Goal: Task Accomplishment & Management: Manage account settings

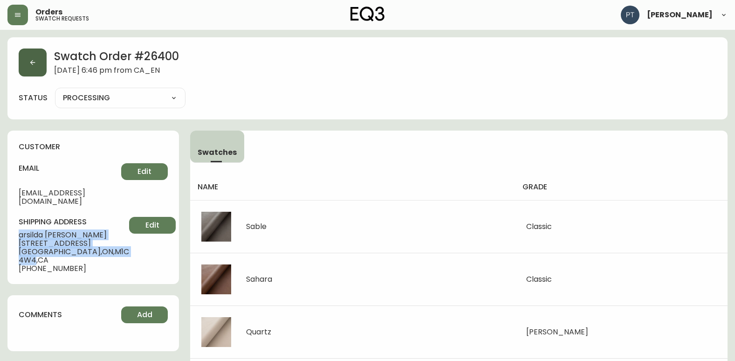
click at [27, 69] on button "button" at bounding box center [33, 62] width 28 height 28
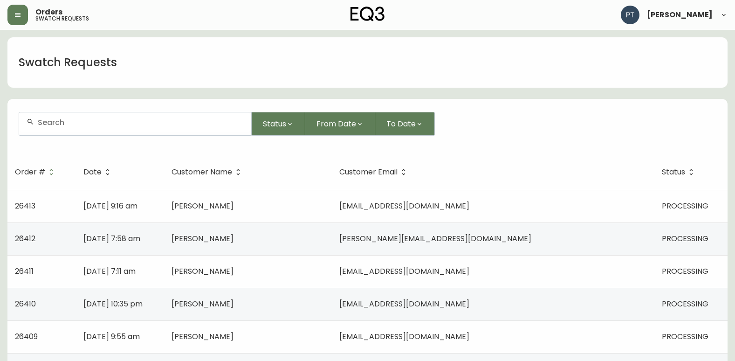
click at [307, 200] on td "[PERSON_NAME]" at bounding box center [248, 206] width 168 height 33
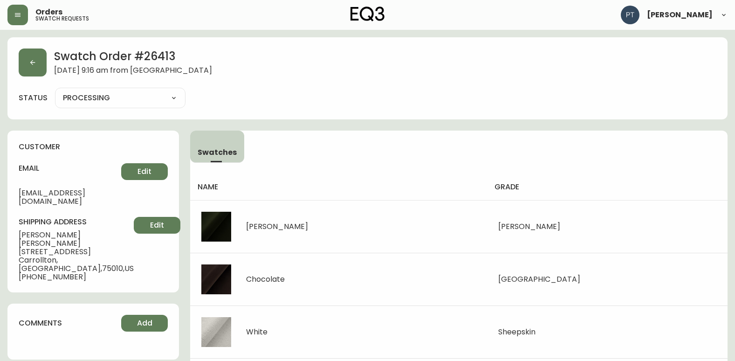
click at [156, 98] on select "PROCESSING SHIPPED CANCELLED" at bounding box center [120, 98] width 131 height 14
click at [55, 91] on select "PROCESSING SHIPPED CANCELLED" at bounding box center [120, 98] width 131 height 14
select select "PROCESSING"
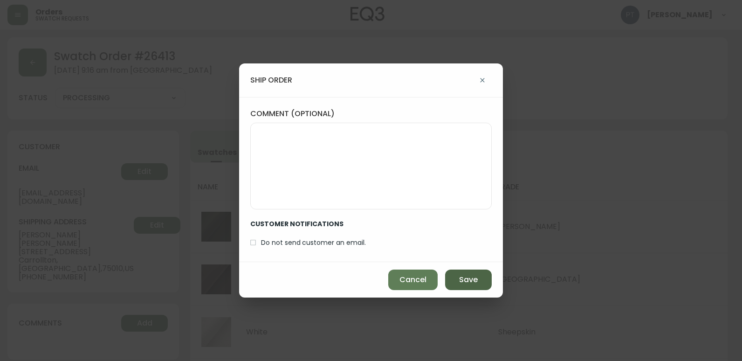
click at [477, 279] on span "Save" at bounding box center [468, 280] width 19 height 10
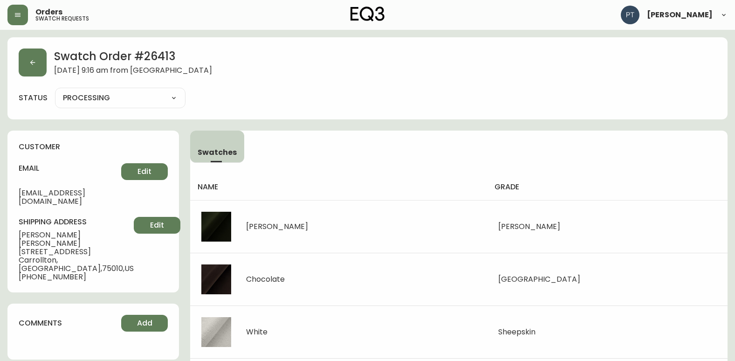
type input "SHIPPED"
select select "SHIPPED"
click at [32, 60] on icon "button" at bounding box center [32, 62] width 7 height 7
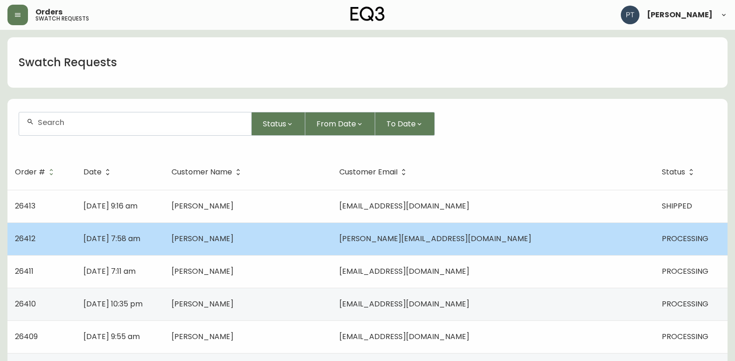
click at [268, 229] on td "[PERSON_NAME]" at bounding box center [248, 238] width 168 height 33
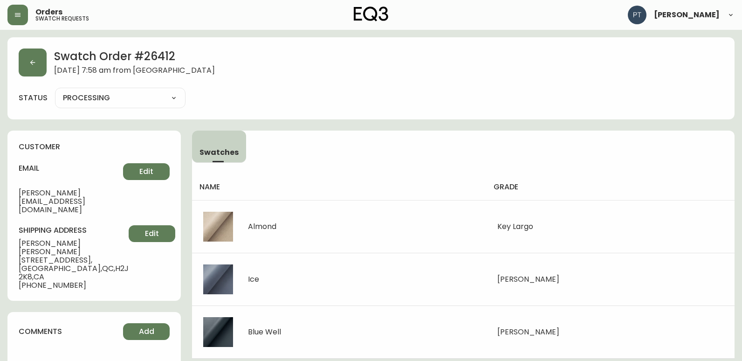
click at [155, 101] on select "PROCESSING SHIPPED CANCELLED" at bounding box center [120, 98] width 131 height 14
click at [55, 91] on select "PROCESSING SHIPPED CANCELLED" at bounding box center [120, 98] width 131 height 14
select select "PROCESSING"
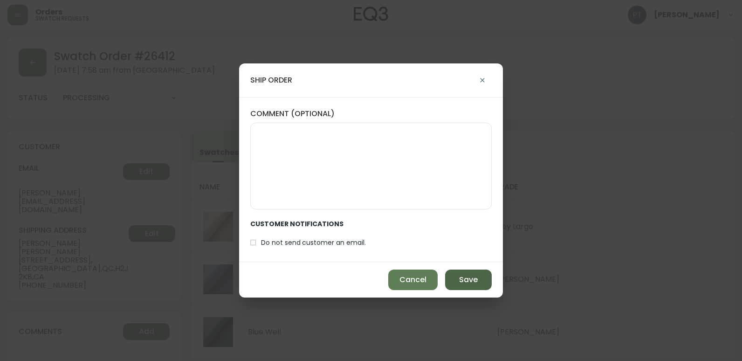
click at [459, 270] on div "Cancel Save" at bounding box center [371, 279] width 264 height 35
click at [458, 271] on button "Save" at bounding box center [468, 279] width 47 height 21
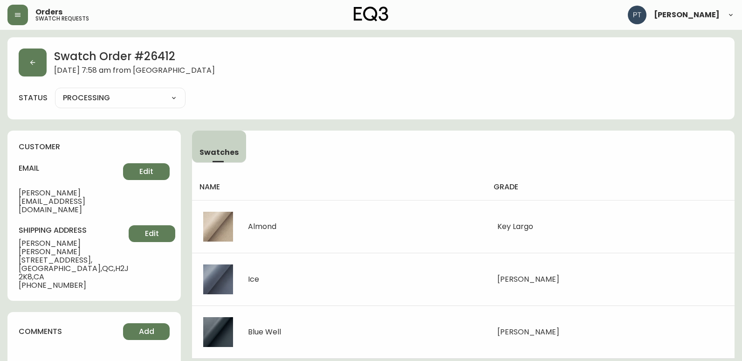
type input "SHIPPED"
select select "SHIPPED"
click at [41, 69] on button "button" at bounding box center [33, 62] width 28 height 28
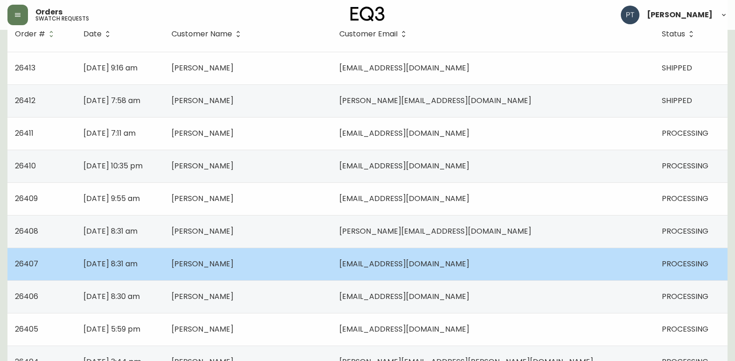
scroll to position [140, 0]
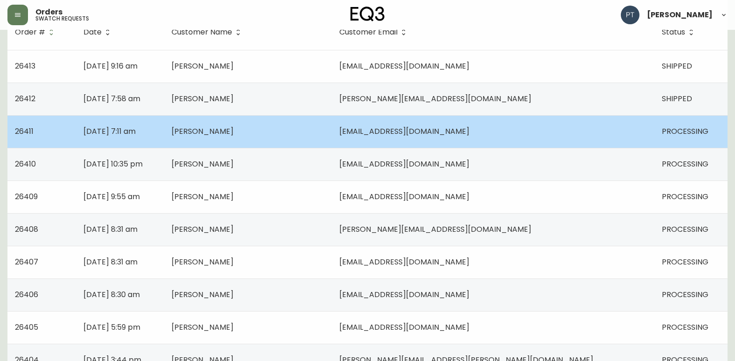
click at [332, 136] on td "[PERSON_NAME]" at bounding box center [248, 131] width 168 height 33
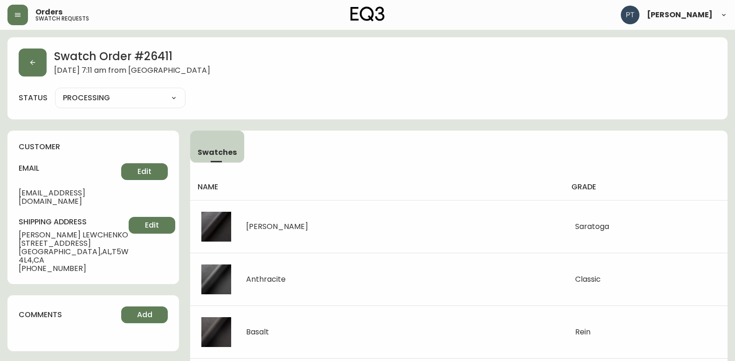
click at [166, 97] on select "PROCESSING SHIPPED CANCELLED" at bounding box center [120, 98] width 131 height 14
click at [55, 91] on select "PROCESSING SHIPPED CANCELLED" at bounding box center [120, 98] width 131 height 14
select select "PROCESSING"
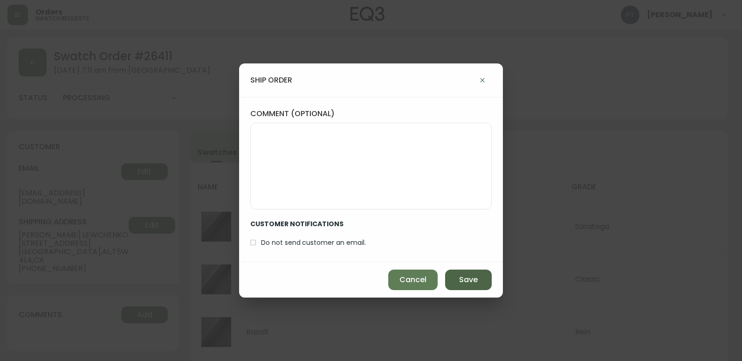
click at [485, 276] on button "Save" at bounding box center [468, 279] width 47 height 21
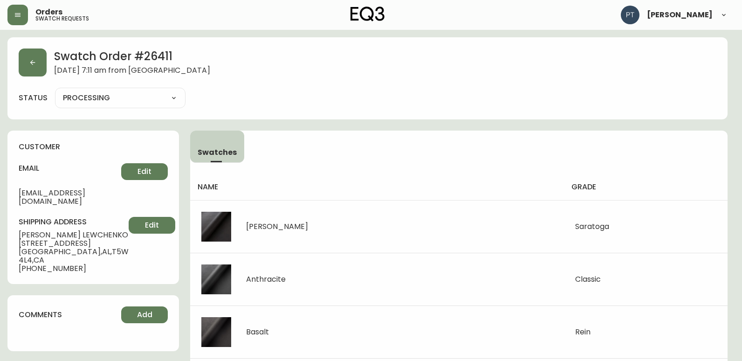
type input "SHIPPED"
select select "SHIPPED"
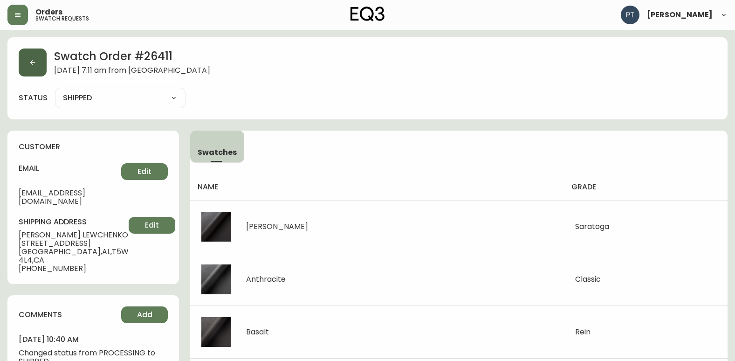
click at [43, 75] on button "button" at bounding box center [33, 62] width 28 height 28
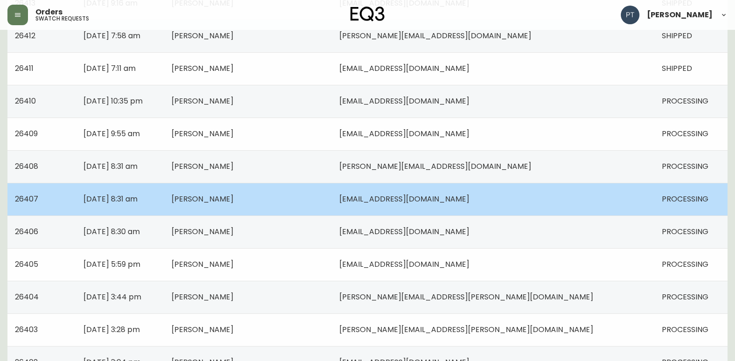
scroll to position [186, 0]
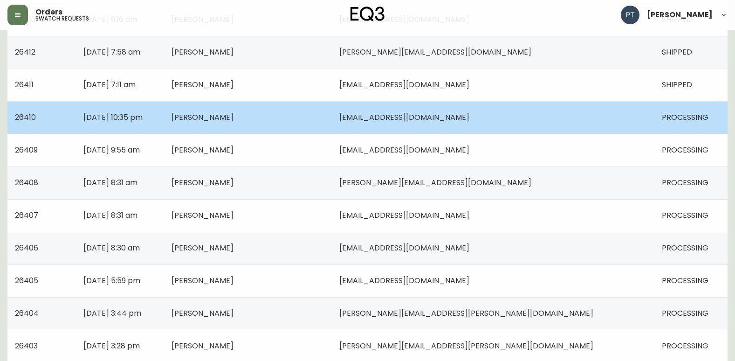
click at [332, 123] on td "[PERSON_NAME]" at bounding box center [248, 117] width 168 height 33
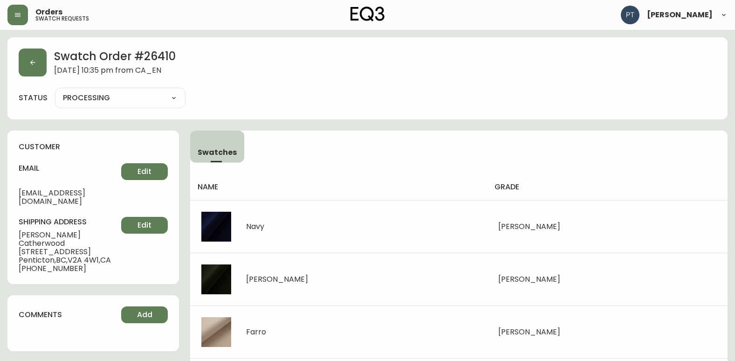
click at [103, 95] on select "PROCESSING SHIPPED CANCELLED" at bounding box center [120, 98] width 131 height 14
click at [55, 91] on select "PROCESSING SHIPPED CANCELLED" at bounding box center [120, 98] width 131 height 14
select select "PROCESSING"
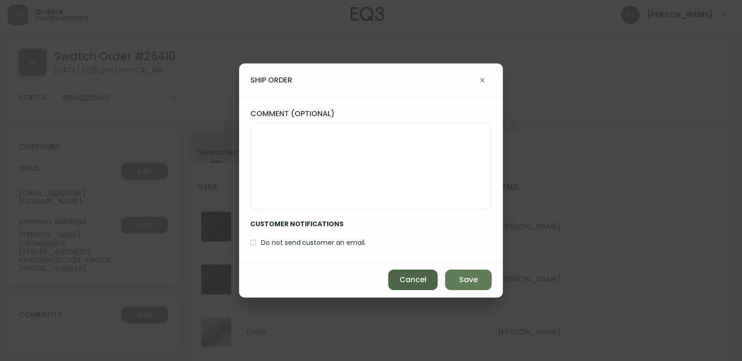
drag, startPoint x: 476, startPoint y: 280, endPoint x: 427, endPoint y: 269, distance: 50.6
click at [474, 281] on span "Save" at bounding box center [468, 280] width 19 height 10
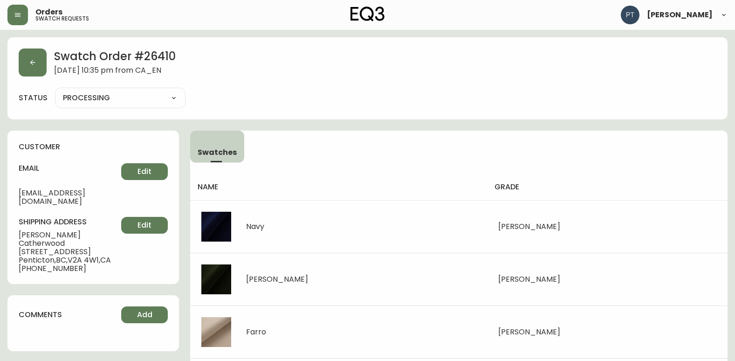
type input "SHIPPED"
select select "SHIPPED"
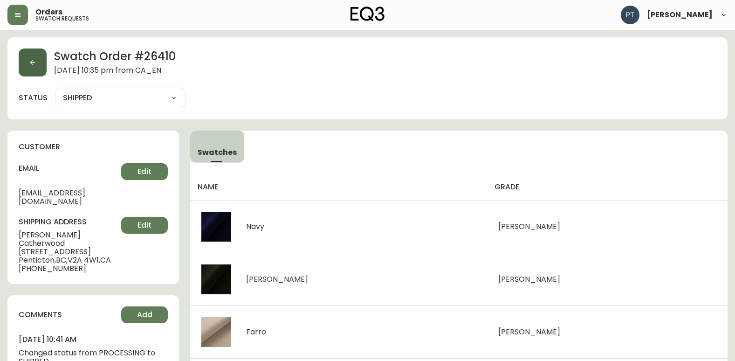
click at [27, 66] on button "button" at bounding box center [33, 62] width 28 height 28
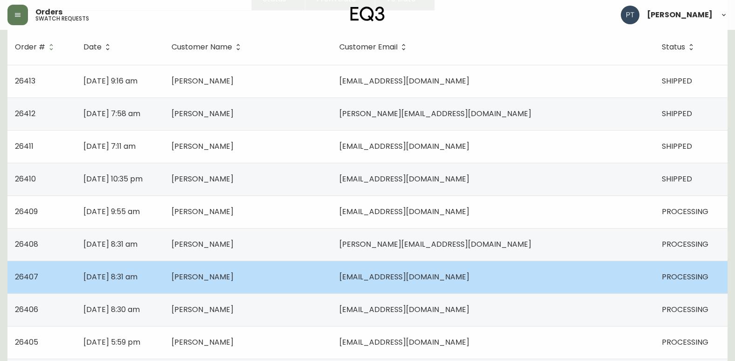
scroll to position [140, 0]
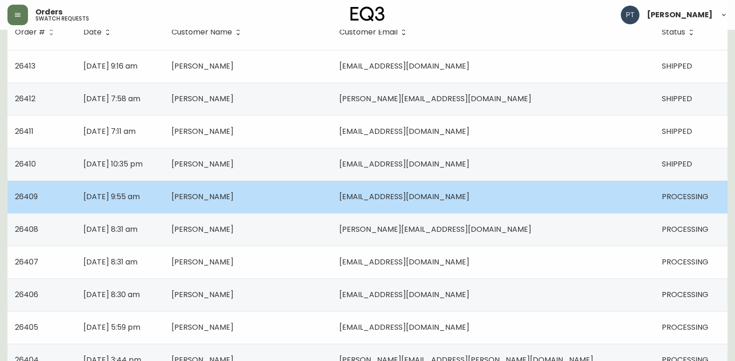
click at [332, 196] on td "[PERSON_NAME]" at bounding box center [248, 196] width 168 height 33
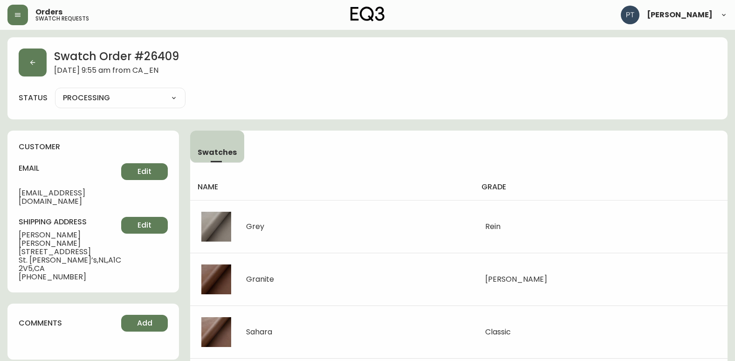
click at [139, 97] on select "PROCESSING SHIPPED CANCELLED" at bounding box center [120, 98] width 131 height 14
click at [55, 91] on select "PROCESSING SHIPPED CANCELLED" at bounding box center [120, 98] width 131 height 14
select select "PROCESSING"
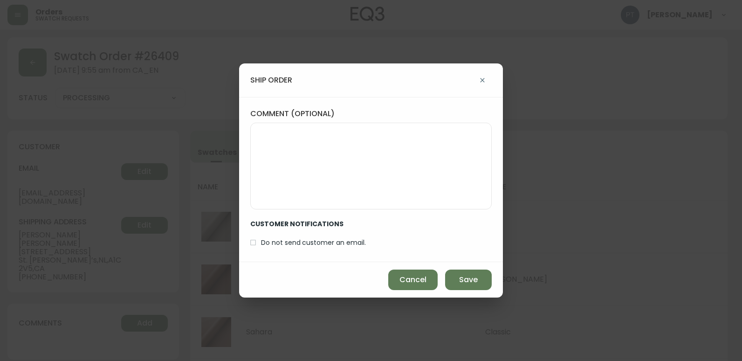
drag, startPoint x: 452, startPoint y: 277, endPoint x: 373, endPoint y: 223, distance: 95.8
click at [451, 276] on button "Save" at bounding box center [468, 279] width 47 height 21
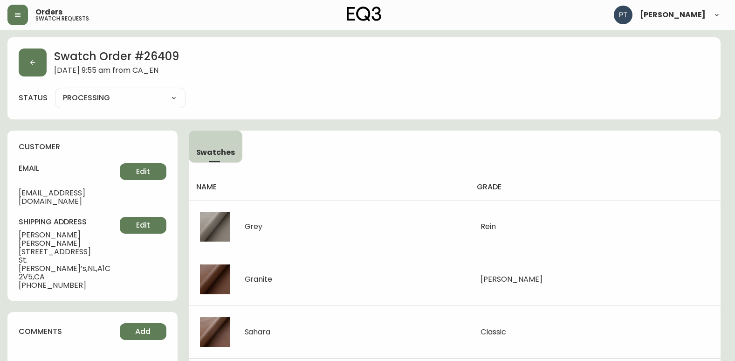
type input "SHIPPED"
select select "SHIPPED"
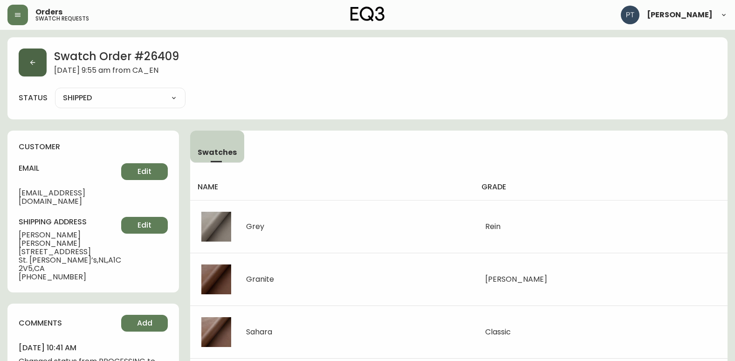
click at [38, 59] on button "button" at bounding box center [33, 62] width 28 height 28
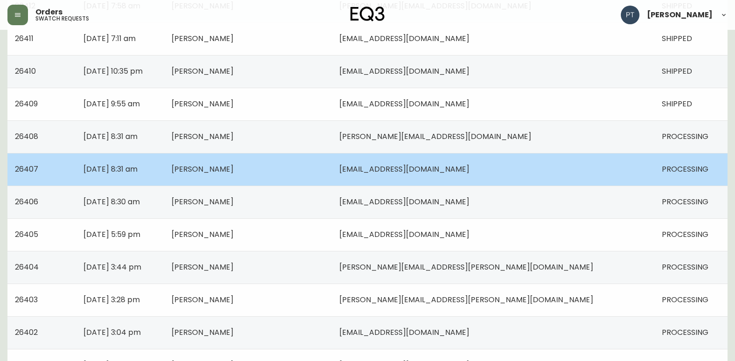
scroll to position [233, 0]
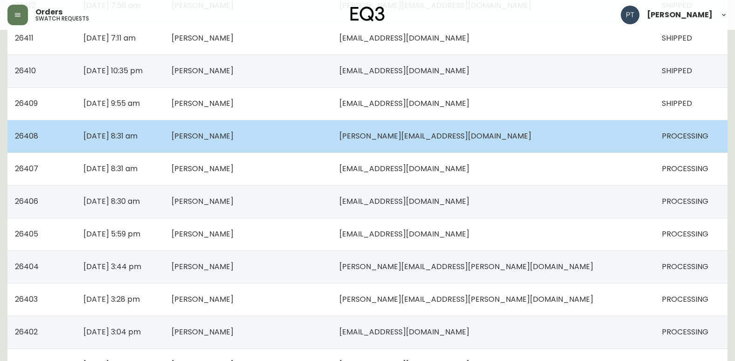
click at [332, 143] on td "[PERSON_NAME]" at bounding box center [248, 136] width 168 height 33
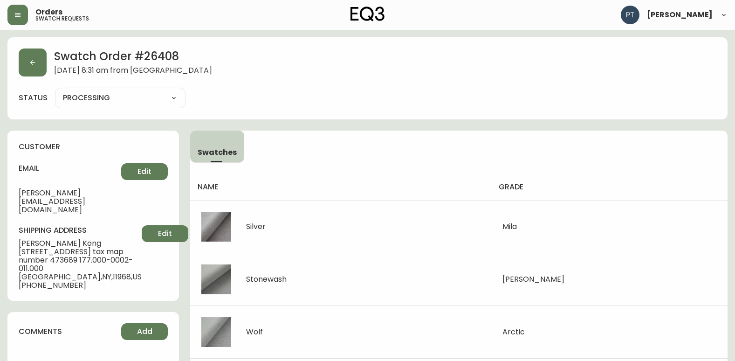
click at [151, 99] on select "PROCESSING SHIPPED CANCELLED" at bounding box center [120, 98] width 131 height 14
click at [55, 91] on select "PROCESSING SHIPPED CANCELLED" at bounding box center [120, 98] width 131 height 14
select select "PROCESSING"
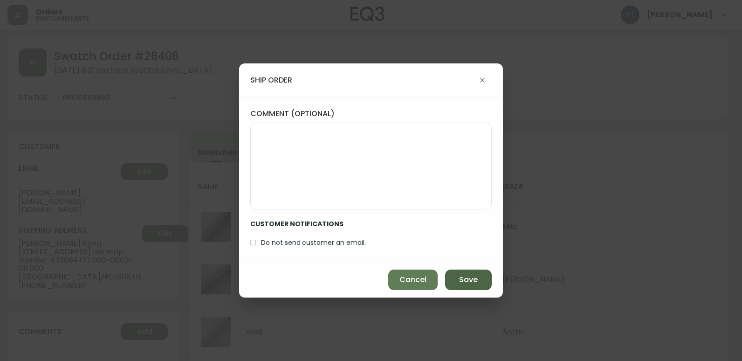
drag, startPoint x: 477, startPoint y: 287, endPoint x: 277, endPoint y: 235, distance: 206.7
click at [476, 286] on button "Save" at bounding box center [468, 279] width 47 height 21
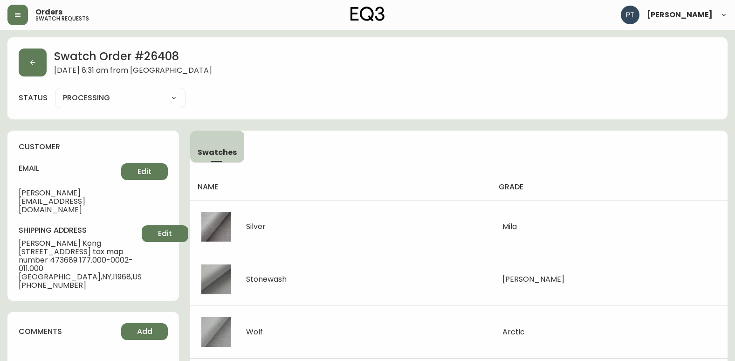
type input "SHIPPED"
select select "SHIPPED"
click at [35, 68] on button "button" at bounding box center [33, 62] width 28 height 28
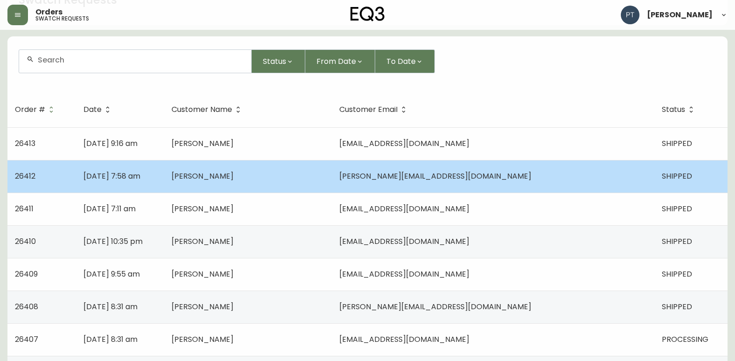
scroll to position [233, 0]
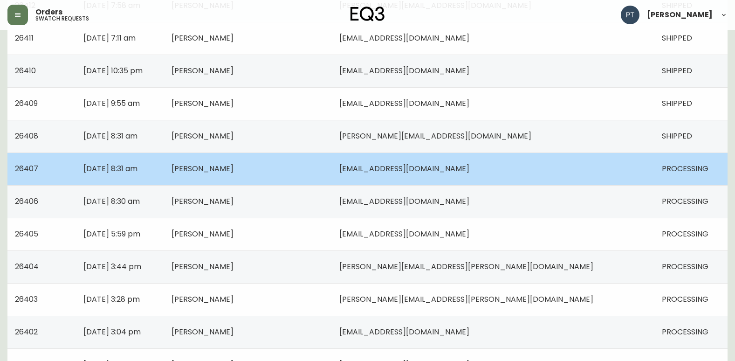
click at [332, 179] on td "[PERSON_NAME]" at bounding box center [248, 168] width 168 height 33
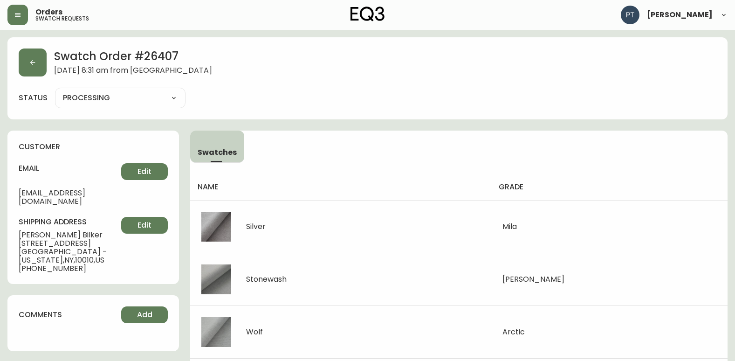
drag, startPoint x: 169, startPoint y: 98, endPoint x: 172, endPoint y: 104, distance: 6.5
click at [169, 98] on select "PROCESSING SHIPPED CANCELLED" at bounding box center [120, 98] width 131 height 14
click at [55, 91] on select "PROCESSING SHIPPED CANCELLED" at bounding box center [120, 98] width 131 height 14
select select "PROCESSING"
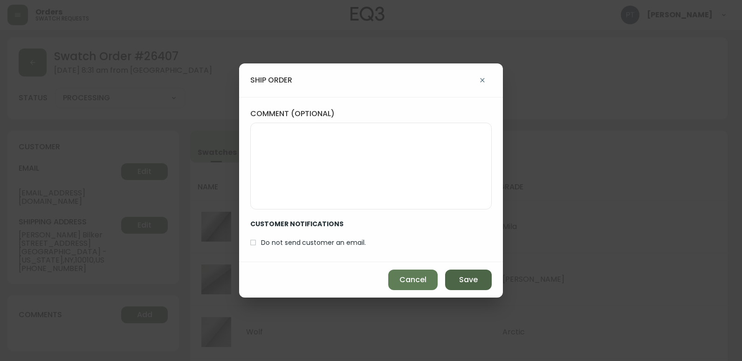
click at [462, 273] on button "Save" at bounding box center [468, 279] width 47 height 21
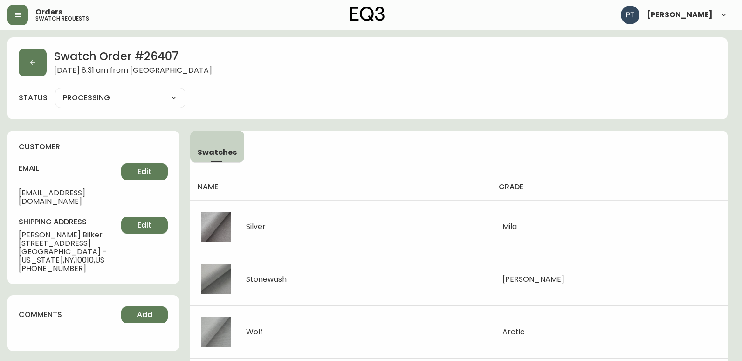
type input "SHIPPED"
select select "SHIPPED"
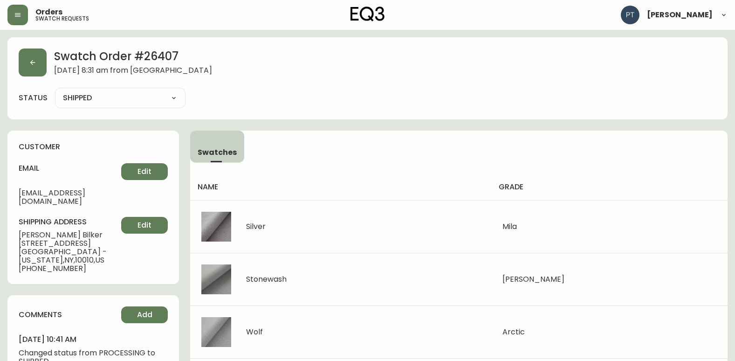
click at [46, 74] on div "Swatch Order # 26407 [DATE] 8:31 am from US_EN" at bounding box center [368, 62] width 698 height 28
click at [43, 72] on button "button" at bounding box center [33, 62] width 28 height 28
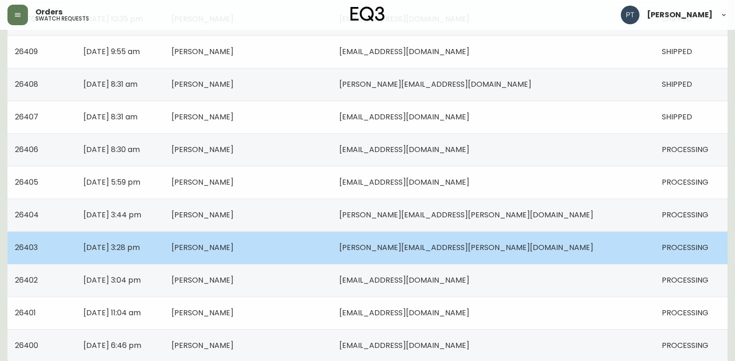
scroll to position [326, 0]
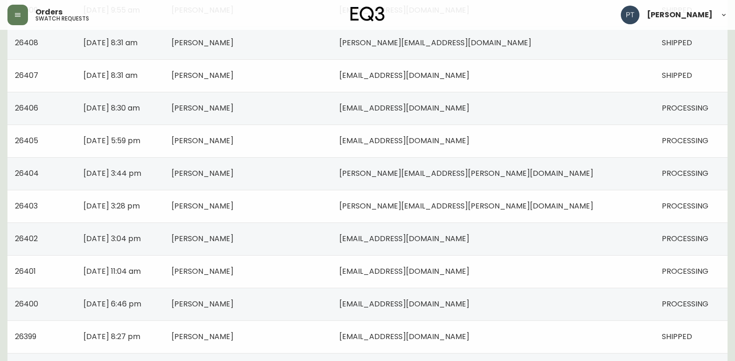
click at [332, 105] on td "[PERSON_NAME]" at bounding box center [248, 108] width 168 height 33
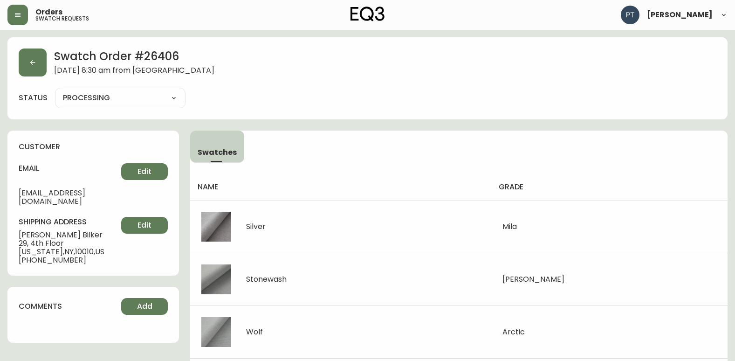
click at [109, 85] on div "Swatch Order # 26406 [DATE] 8:30 am from [GEOGRAPHIC_DATA] status PROCESSING PR…" at bounding box center [367, 78] width 720 height 82
click at [117, 98] on select "PROCESSING SHIPPED CANCELLED" at bounding box center [120, 98] width 131 height 14
click at [55, 91] on select "PROCESSING SHIPPED CANCELLED" at bounding box center [120, 98] width 131 height 14
select select "PROCESSING"
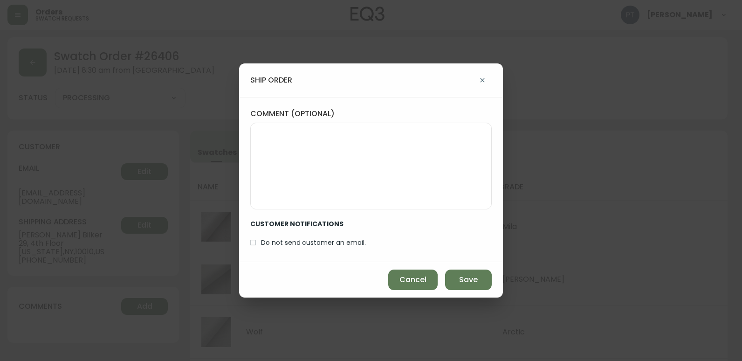
drag, startPoint x: 461, startPoint y: 279, endPoint x: 273, endPoint y: 220, distance: 196.7
click at [458, 277] on button "Save" at bounding box center [468, 279] width 47 height 21
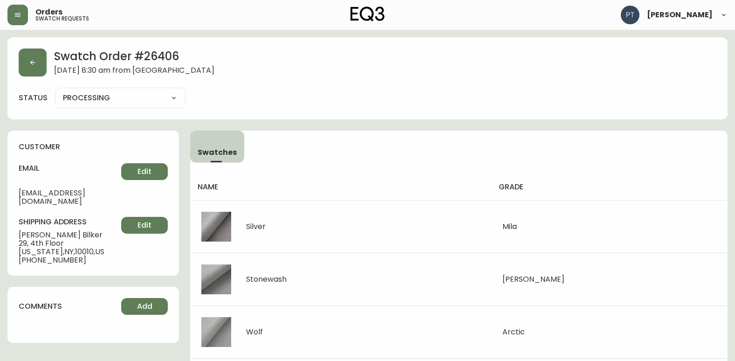
type input "SHIPPED"
select select "SHIPPED"
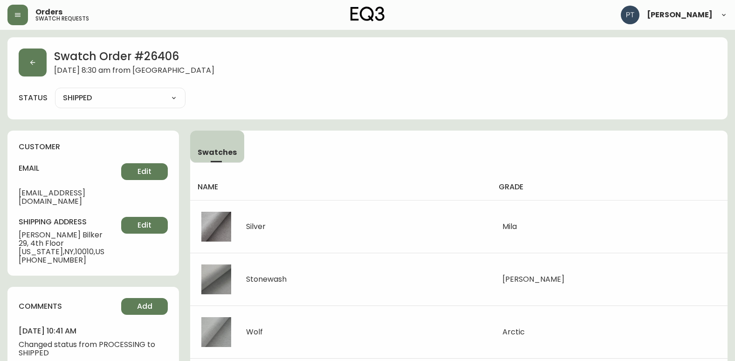
click at [22, 48] on div "Swatch Order # 26406 [DATE] 8:30 am from [GEOGRAPHIC_DATA] status SHIPPED SHIPP…" at bounding box center [367, 78] width 720 height 82
click at [45, 75] on button "button" at bounding box center [33, 62] width 28 height 28
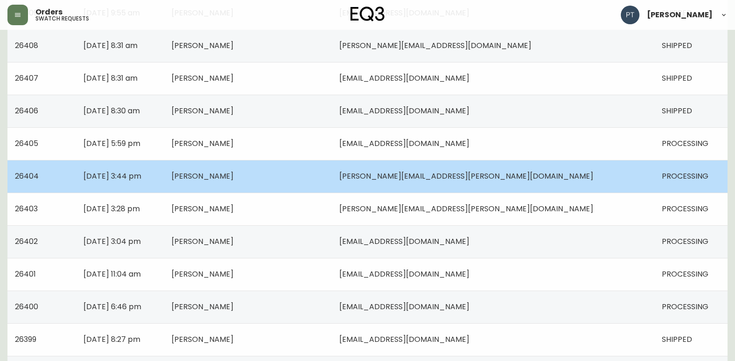
scroll to position [326, 0]
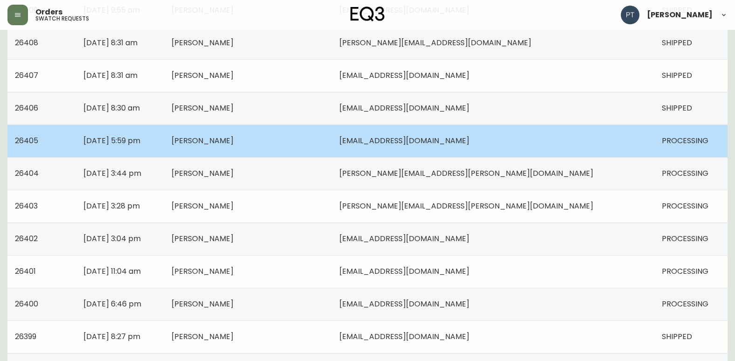
click at [332, 145] on td "[PERSON_NAME]" at bounding box center [248, 140] width 168 height 33
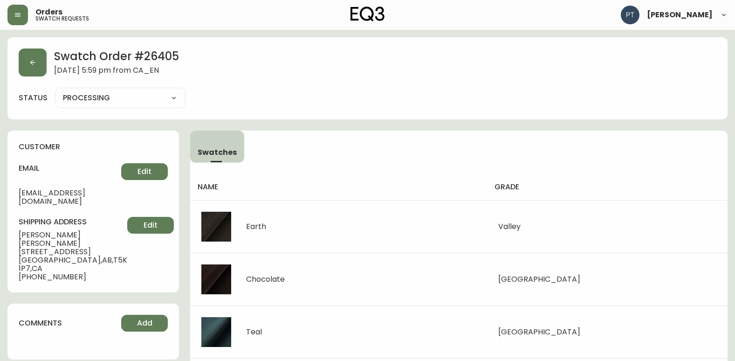
drag, startPoint x: 140, startPoint y: 100, endPoint x: 132, endPoint y: 106, distance: 10.0
click at [140, 100] on select "PROCESSING SHIPPED CANCELLED" at bounding box center [120, 98] width 131 height 14
click at [55, 91] on select "PROCESSING SHIPPED CANCELLED" at bounding box center [120, 98] width 131 height 14
select select "PROCESSING"
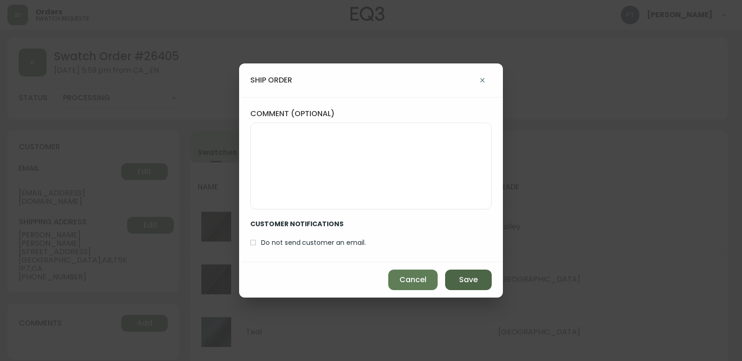
click at [482, 276] on button "Save" at bounding box center [468, 279] width 47 height 21
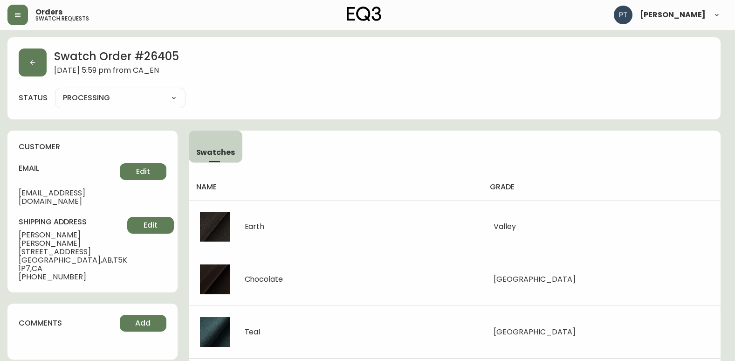
type input "SHIPPED"
select select "SHIPPED"
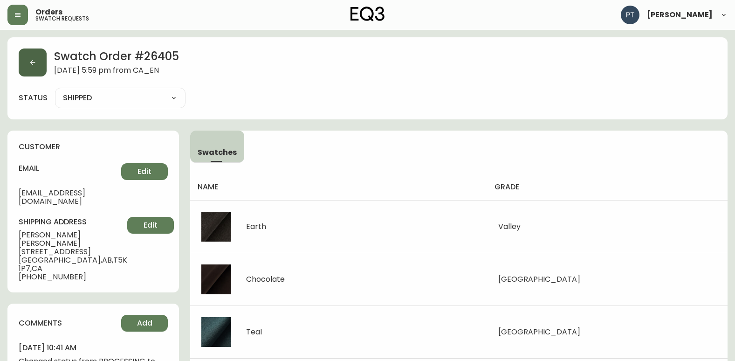
click at [33, 72] on button "button" at bounding box center [33, 62] width 28 height 28
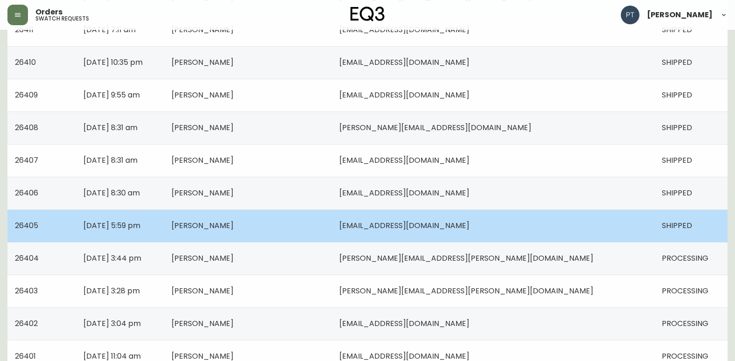
scroll to position [326, 0]
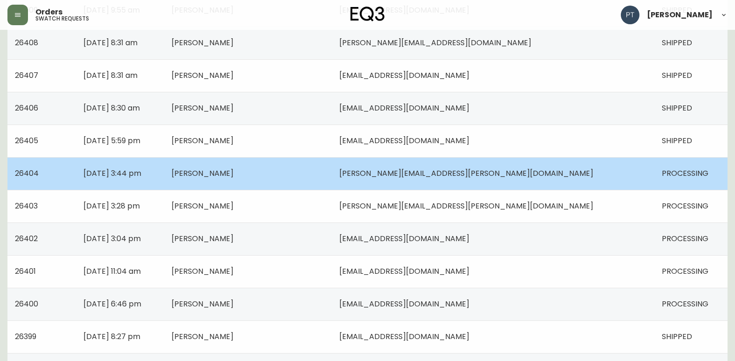
click at [332, 175] on td "[PERSON_NAME]" at bounding box center [248, 173] width 168 height 33
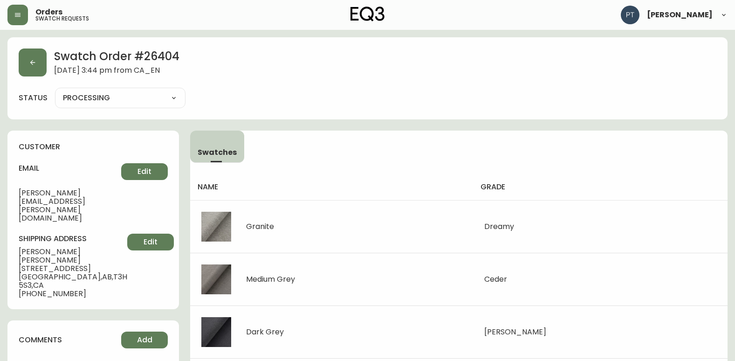
click at [131, 97] on select "PROCESSING SHIPPED CANCELLED" at bounding box center [120, 98] width 131 height 14
click at [55, 91] on select "PROCESSING SHIPPED CANCELLED" at bounding box center [120, 98] width 131 height 14
select select "PROCESSING"
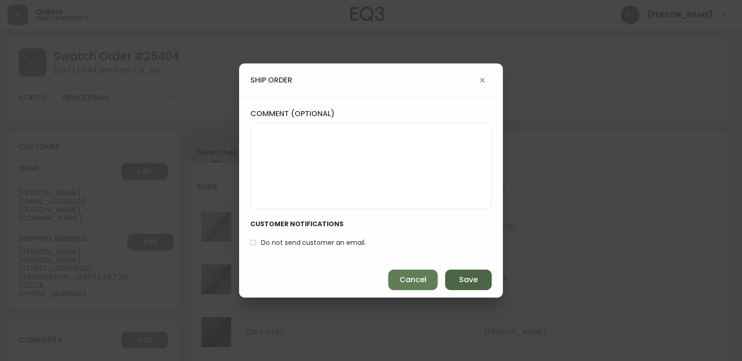
click at [467, 281] on span "Save" at bounding box center [468, 280] width 19 height 10
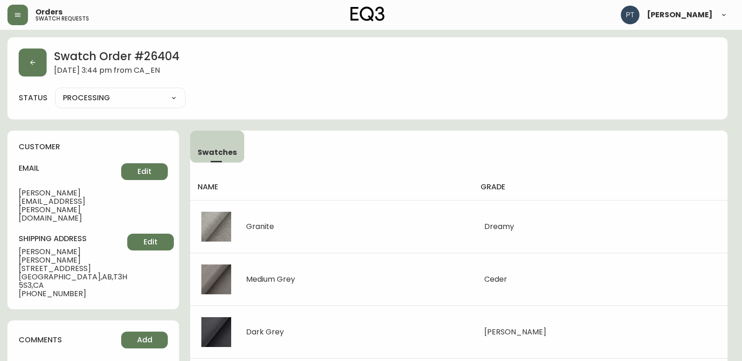
type input "SHIPPED"
select select "SHIPPED"
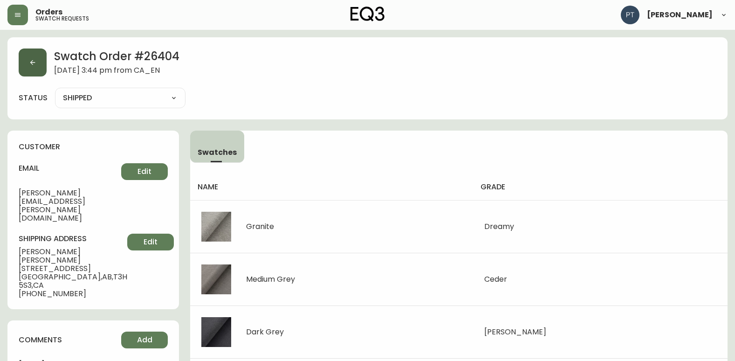
click at [44, 54] on button "button" at bounding box center [33, 62] width 28 height 28
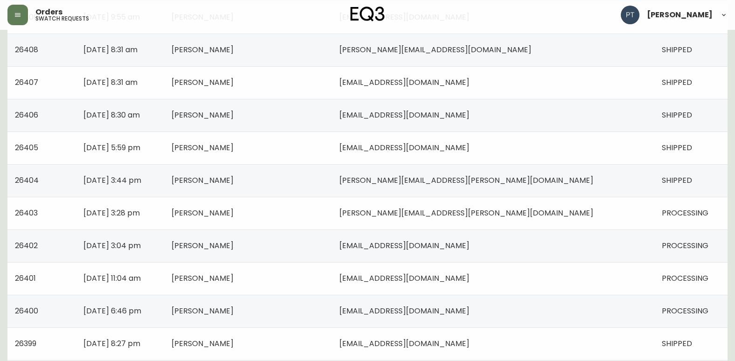
scroll to position [326, 0]
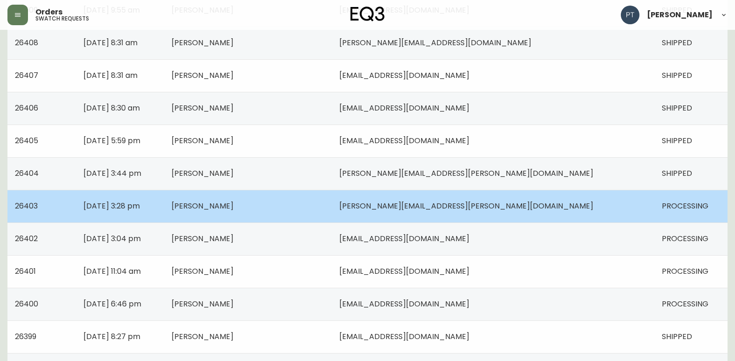
click at [318, 204] on td "[PERSON_NAME]" at bounding box center [248, 206] width 168 height 33
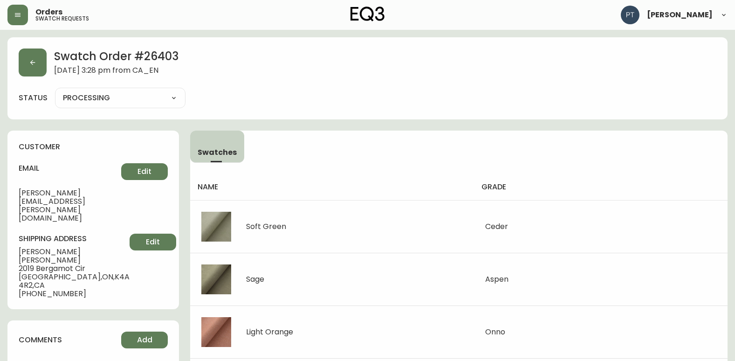
click at [81, 100] on select "PROCESSING SHIPPED CANCELLED" at bounding box center [120, 98] width 131 height 14
click at [55, 91] on select "PROCESSING SHIPPED CANCELLED" at bounding box center [120, 98] width 131 height 14
select select "PROCESSING"
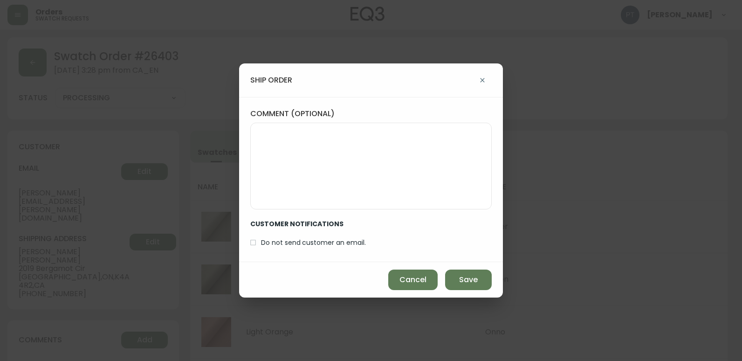
click at [445, 271] on div "Cancel Save" at bounding box center [371, 279] width 264 height 35
click at [451, 276] on button "Save" at bounding box center [468, 279] width 47 height 21
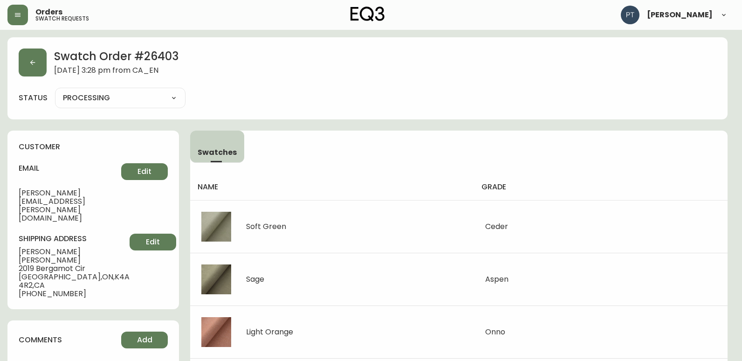
type input "SHIPPED"
select select "SHIPPED"
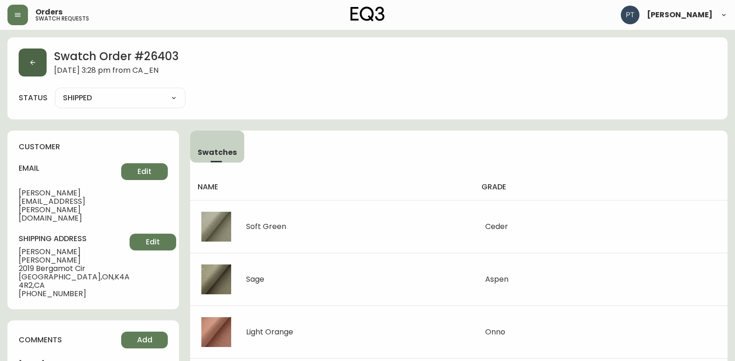
click at [33, 62] on icon "button" at bounding box center [32, 62] width 7 height 7
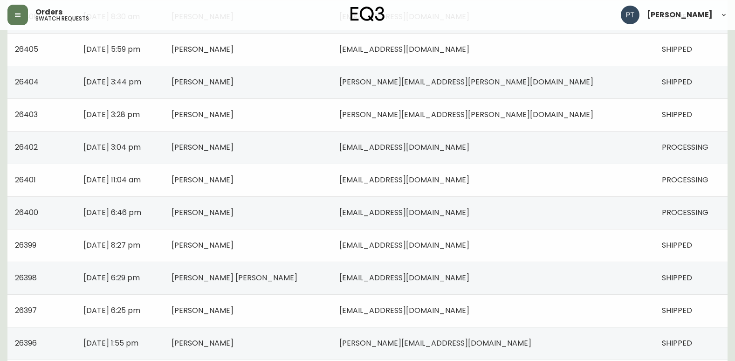
scroll to position [420, 0]
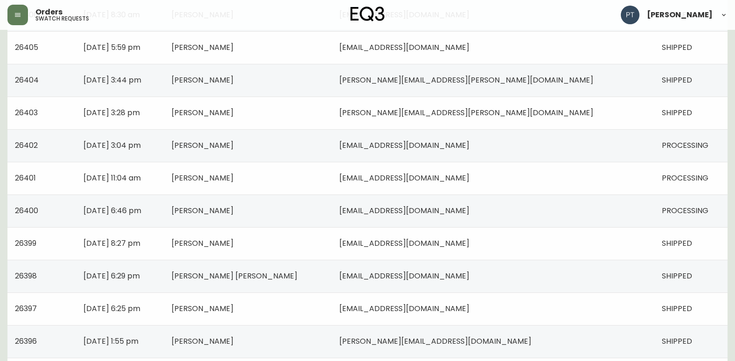
click at [332, 145] on td "[PERSON_NAME]" at bounding box center [248, 145] width 168 height 33
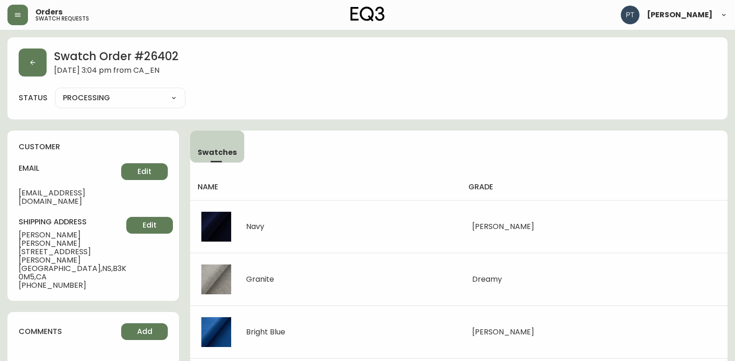
drag, startPoint x: 115, startPoint y: 97, endPoint x: 124, endPoint y: 104, distance: 11.7
click at [115, 97] on select "PROCESSING SHIPPED CANCELLED" at bounding box center [120, 98] width 131 height 14
click at [55, 91] on select "PROCESSING SHIPPED CANCELLED" at bounding box center [120, 98] width 131 height 14
select select "PROCESSING"
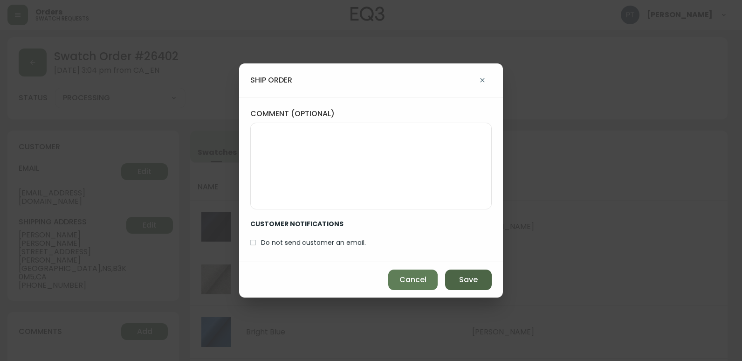
click at [471, 271] on button "Save" at bounding box center [468, 279] width 47 height 21
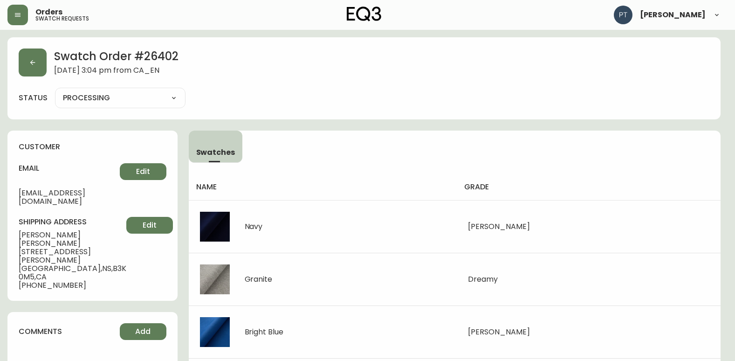
type input "SHIPPED"
select select "SHIPPED"
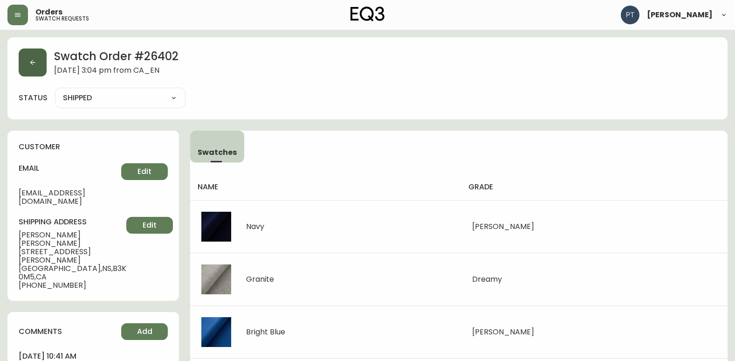
click at [42, 75] on button "button" at bounding box center [33, 62] width 28 height 28
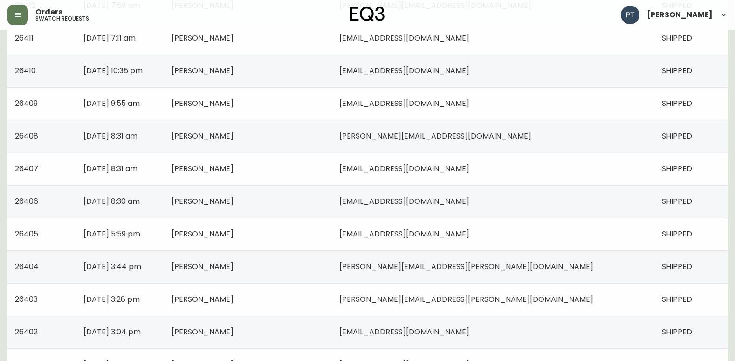
scroll to position [373, 0]
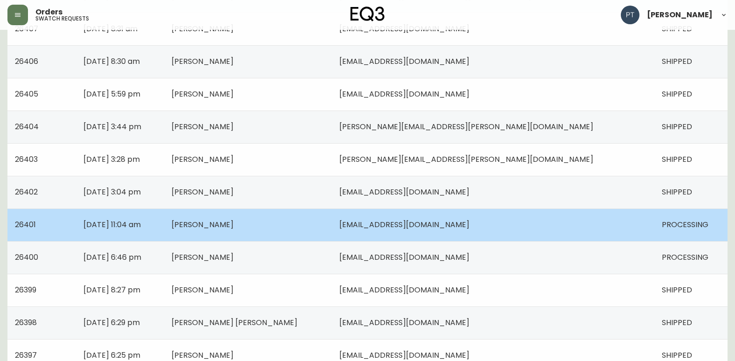
click at [332, 228] on td "[PERSON_NAME]" at bounding box center [248, 224] width 168 height 33
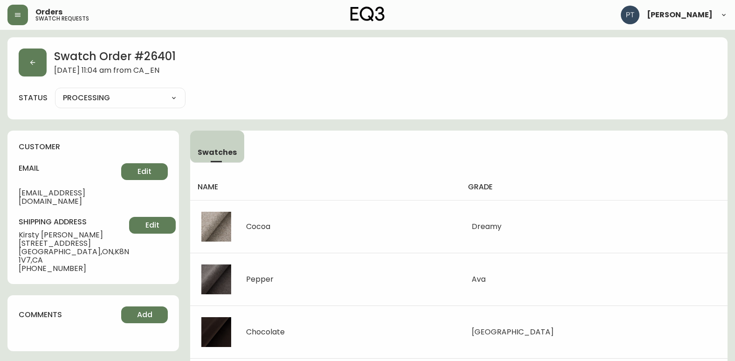
click at [165, 94] on select "PROCESSING SHIPPED CANCELLED" at bounding box center [120, 98] width 131 height 14
click at [55, 91] on select "PROCESSING SHIPPED CANCELLED" at bounding box center [120, 98] width 131 height 14
select select "PROCESSING"
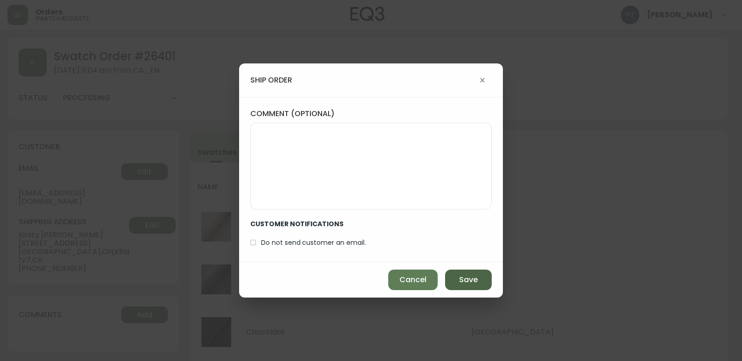
click at [491, 285] on div "Cancel Save" at bounding box center [371, 279] width 264 height 35
click at [485, 278] on button "Save" at bounding box center [468, 279] width 47 height 21
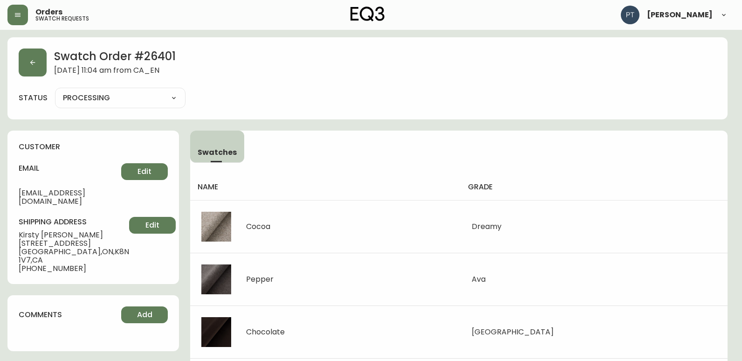
type input "SHIPPED"
select select "SHIPPED"
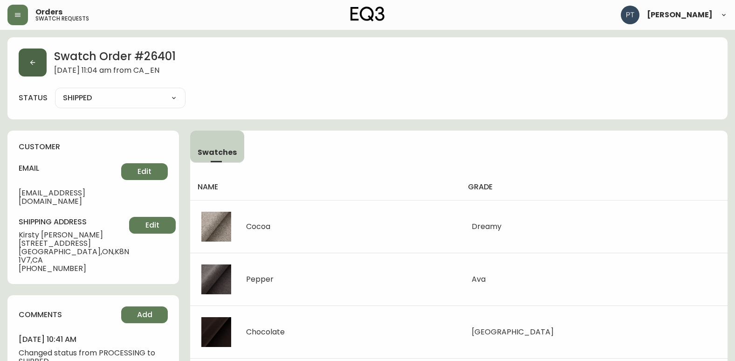
click at [43, 69] on button "button" at bounding box center [33, 62] width 28 height 28
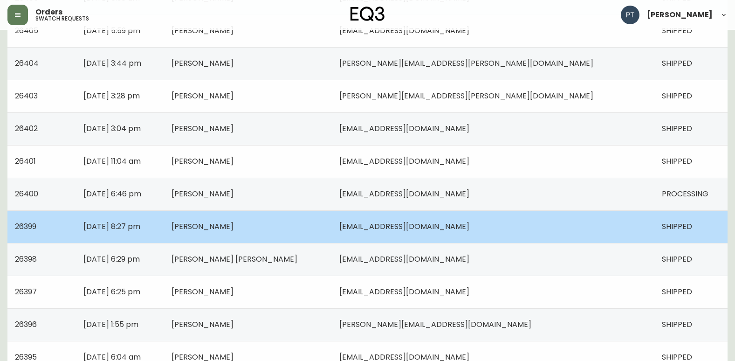
scroll to position [466, 0]
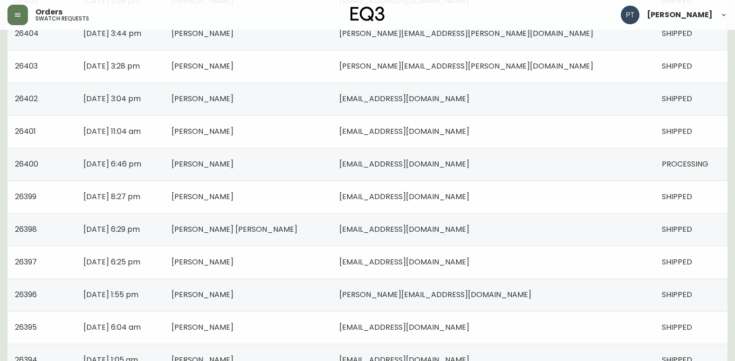
click at [332, 164] on td "[PERSON_NAME]" at bounding box center [248, 164] width 168 height 33
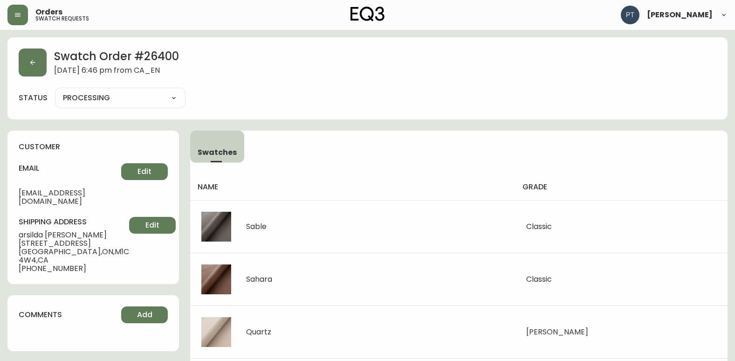
click at [153, 106] on div "PROCESSING SHIPPED CANCELLED" at bounding box center [120, 98] width 131 height 21
click at [158, 103] on select "PROCESSING SHIPPED CANCELLED" at bounding box center [120, 98] width 131 height 14
click at [55, 91] on select "PROCESSING SHIPPED CANCELLED" at bounding box center [120, 98] width 131 height 14
select select "PROCESSING"
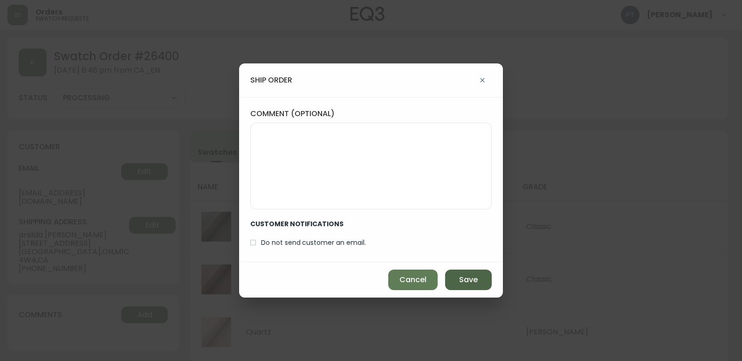
click at [469, 289] on button "Save" at bounding box center [468, 279] width 47 height 21
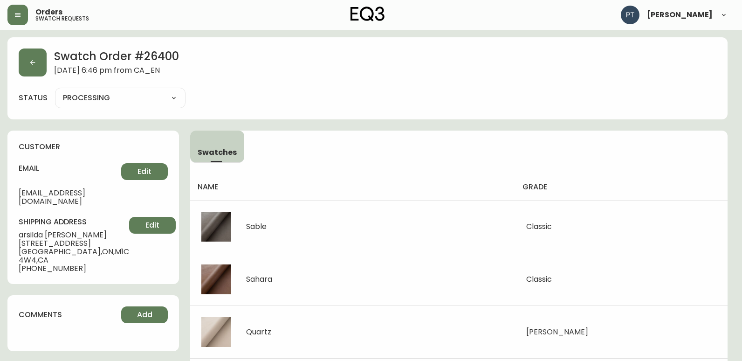
type input "SHIPPED"
select select "SHIPPED"
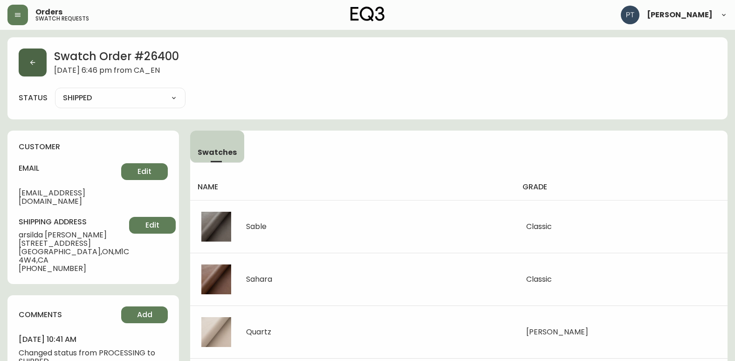
click at [40, 61] on button "button" at bounding box center [33, 62] width 28 height 28
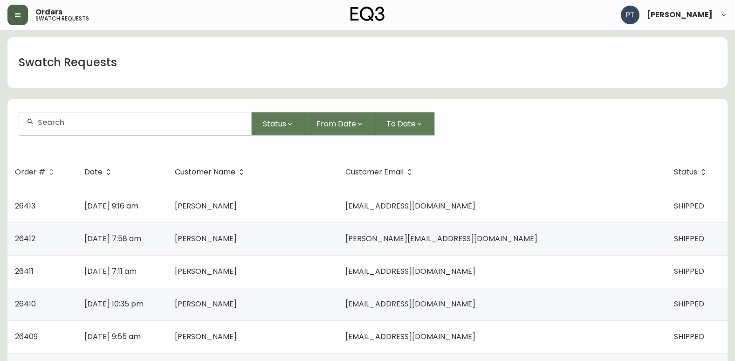
click at [17, 22] on button "button" at bounding box center [17, 15] width 21 height 21
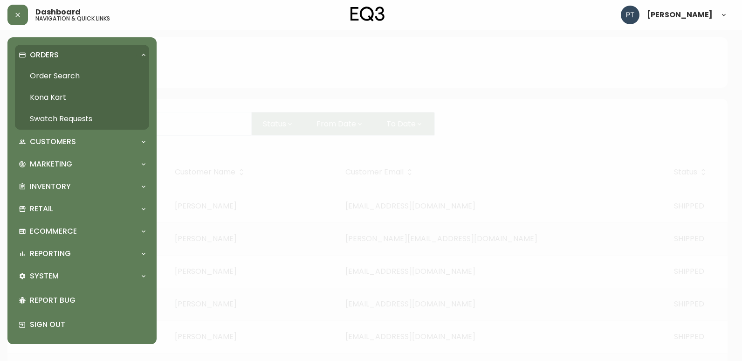
click at [79, 71] on link "Order Search" at bounding box center [82, 75] width 134 height 21
